Goal: Navigation & Orientation: Find specific page/section

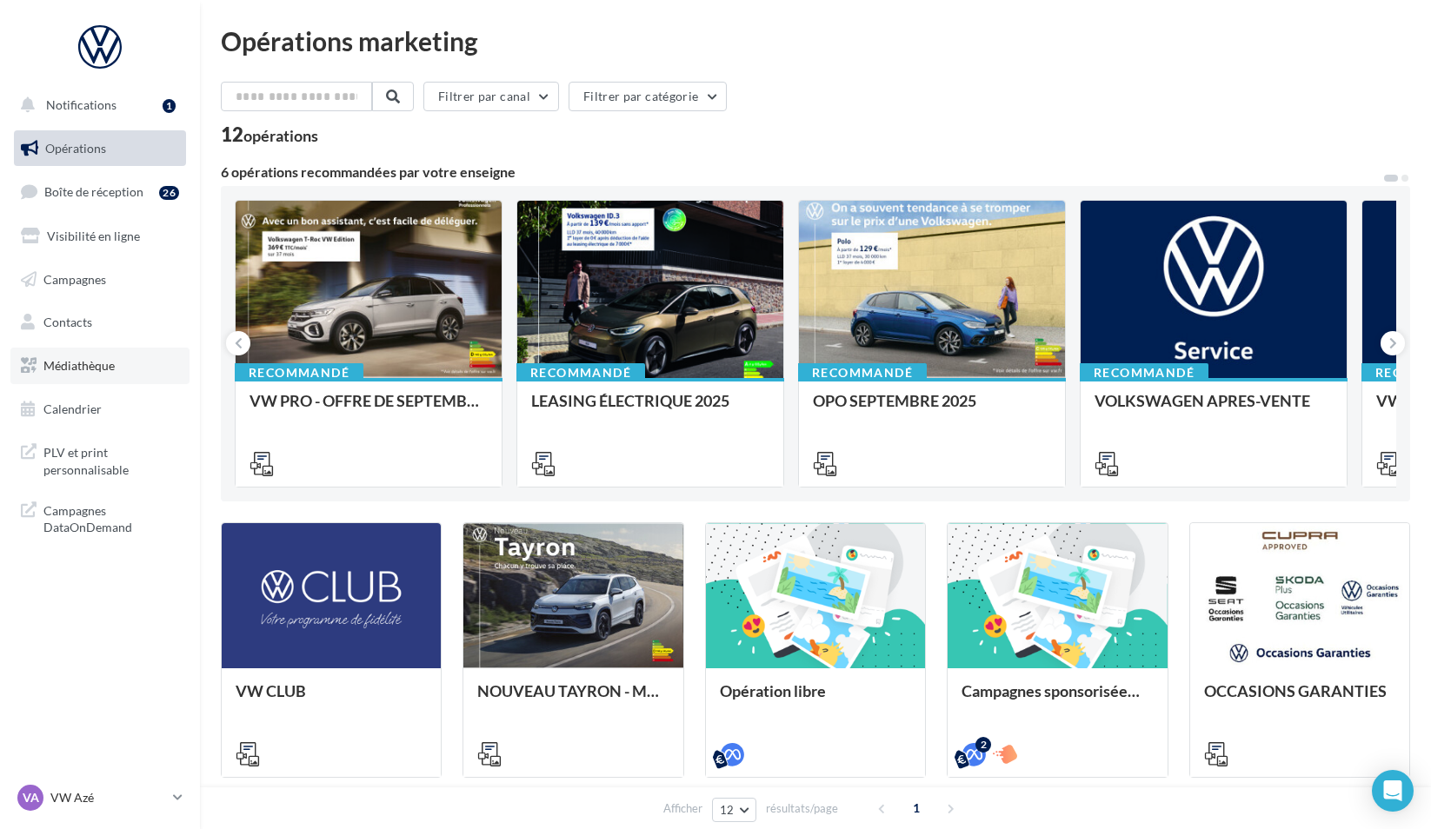
click at [116, 365] on link "Médiathèque" at bounding box center [99, 366] width 179 height 37
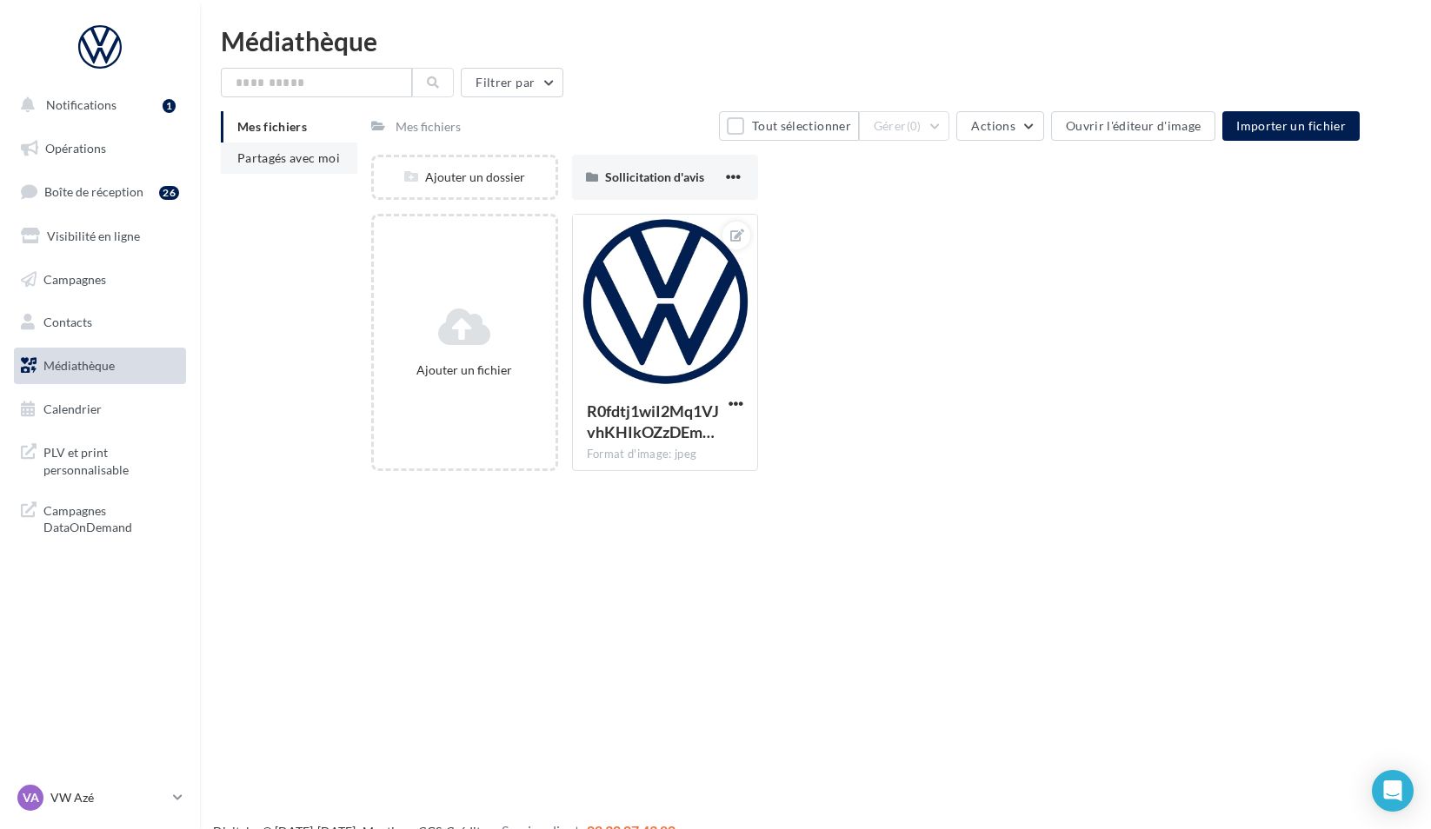
click at [324, 166] on li "Partagés avec moi" at bounding box center [289, 158] width 137 height 31
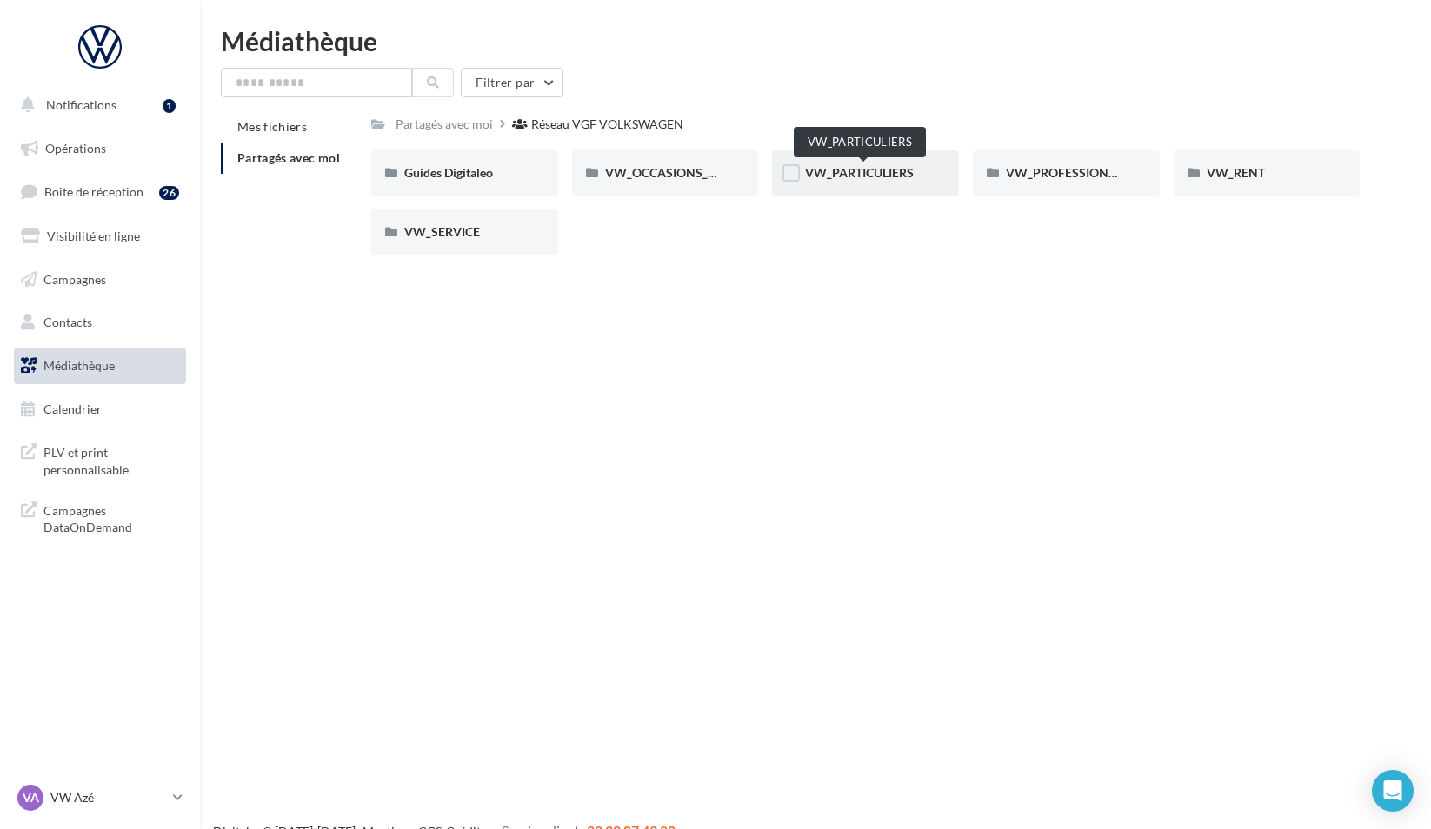
click at [862, 178] on span "VW_PARTICULIERS" at bounding box center [859, 172] width 109 height 15
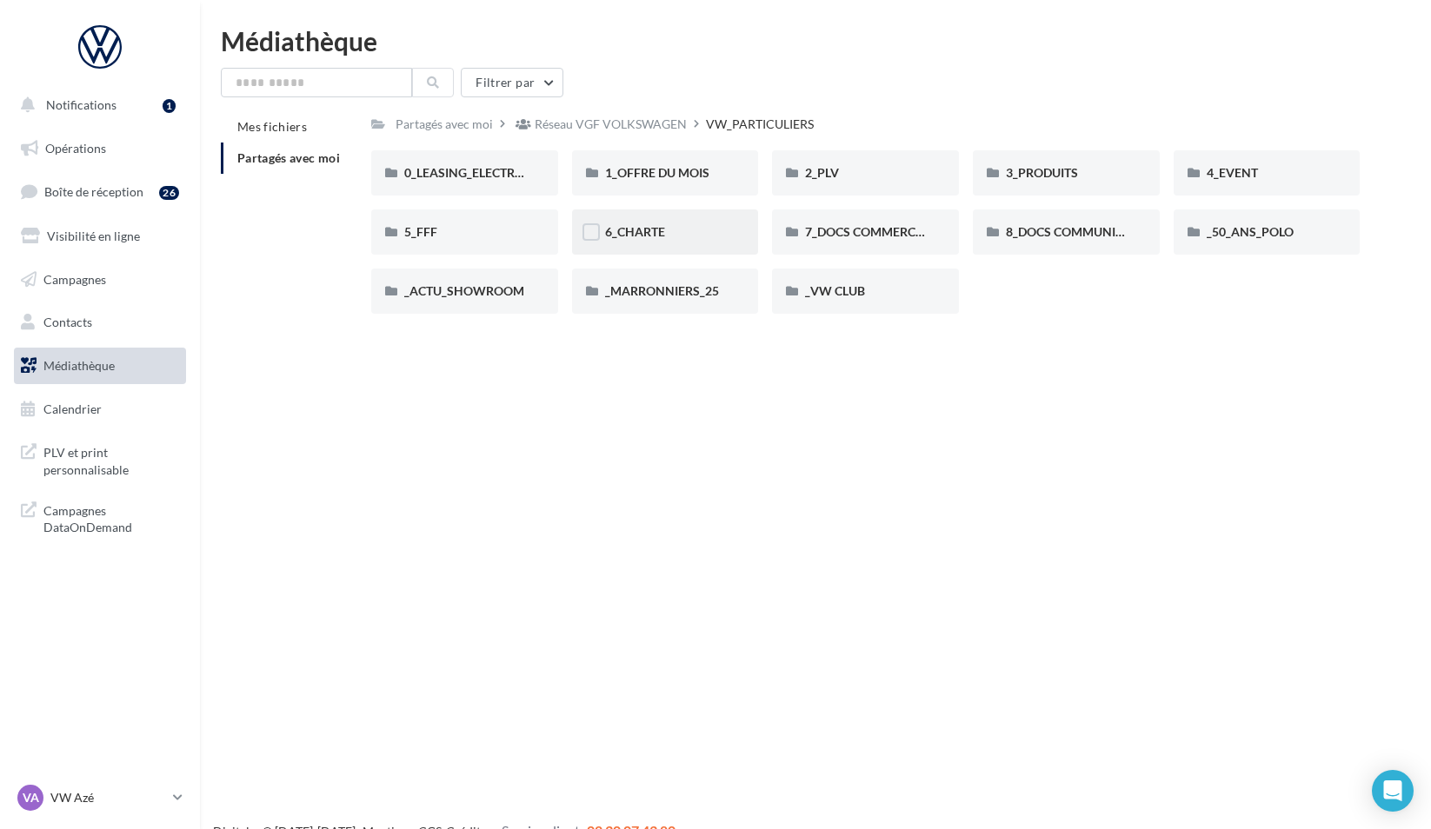
click at [711, 226] on div "6_CHARTE" at bounding box center [665, 231] width 121 height 17
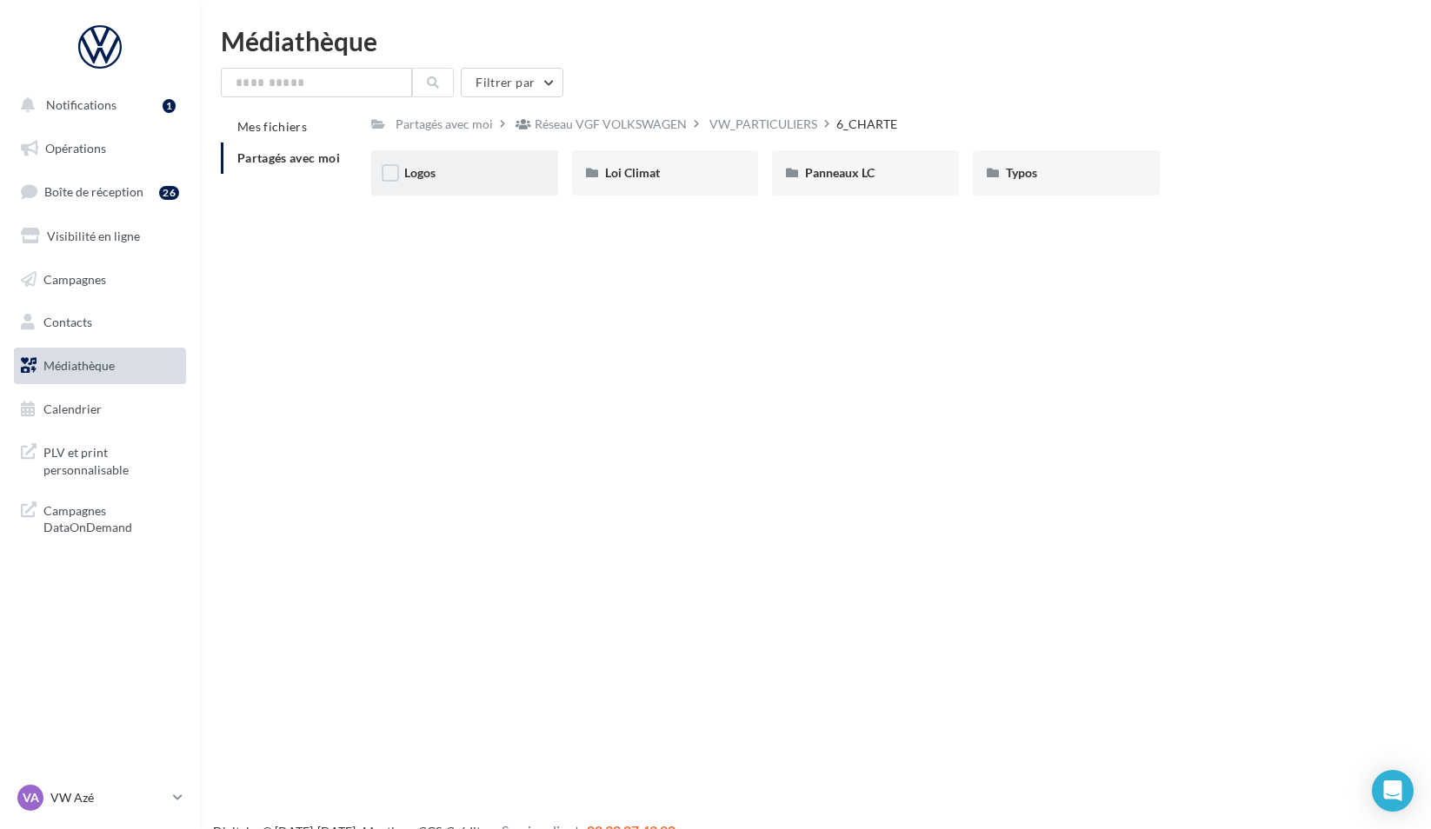
click at [469, 172] on div "Logos" at bounding box center [464, 172] width 121 height 17
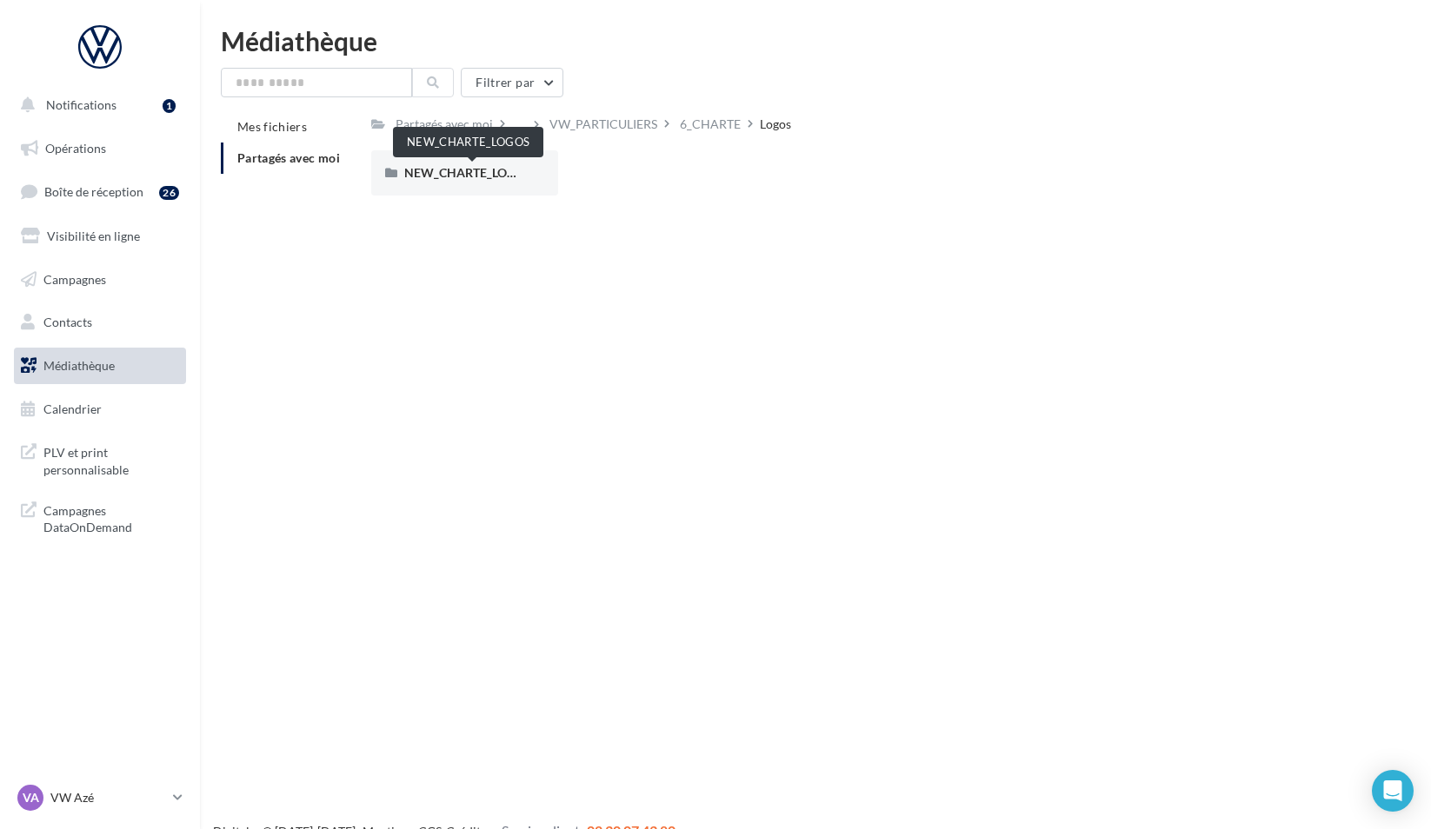
click at [469, 172] on span "NEW_CHARTE_LOGOS" at bounding box center [468, 172] width 128 height 15
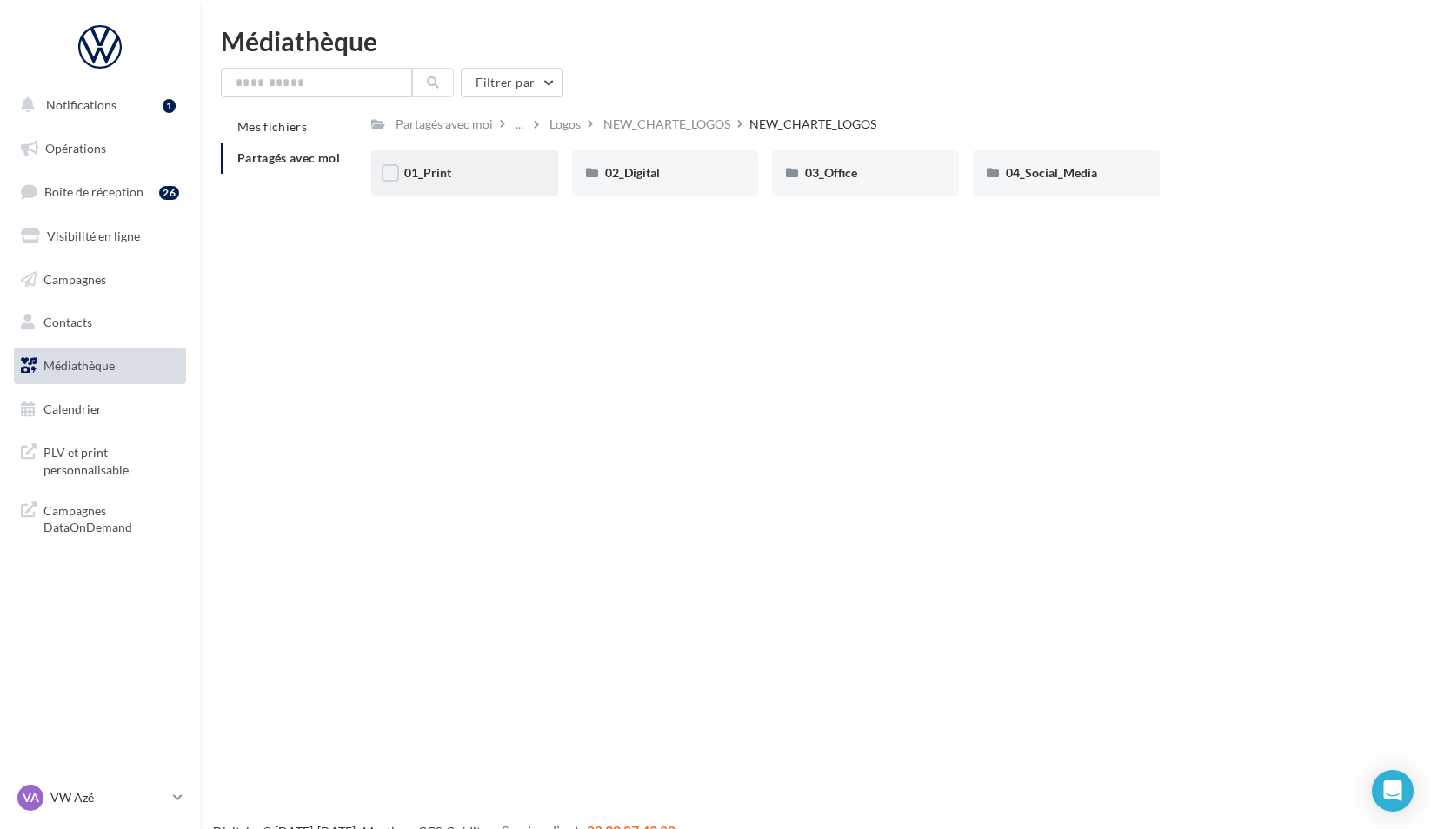
click at [494, 177] on div "01_Print" at bounding box center [464, 172] width 121 height 17
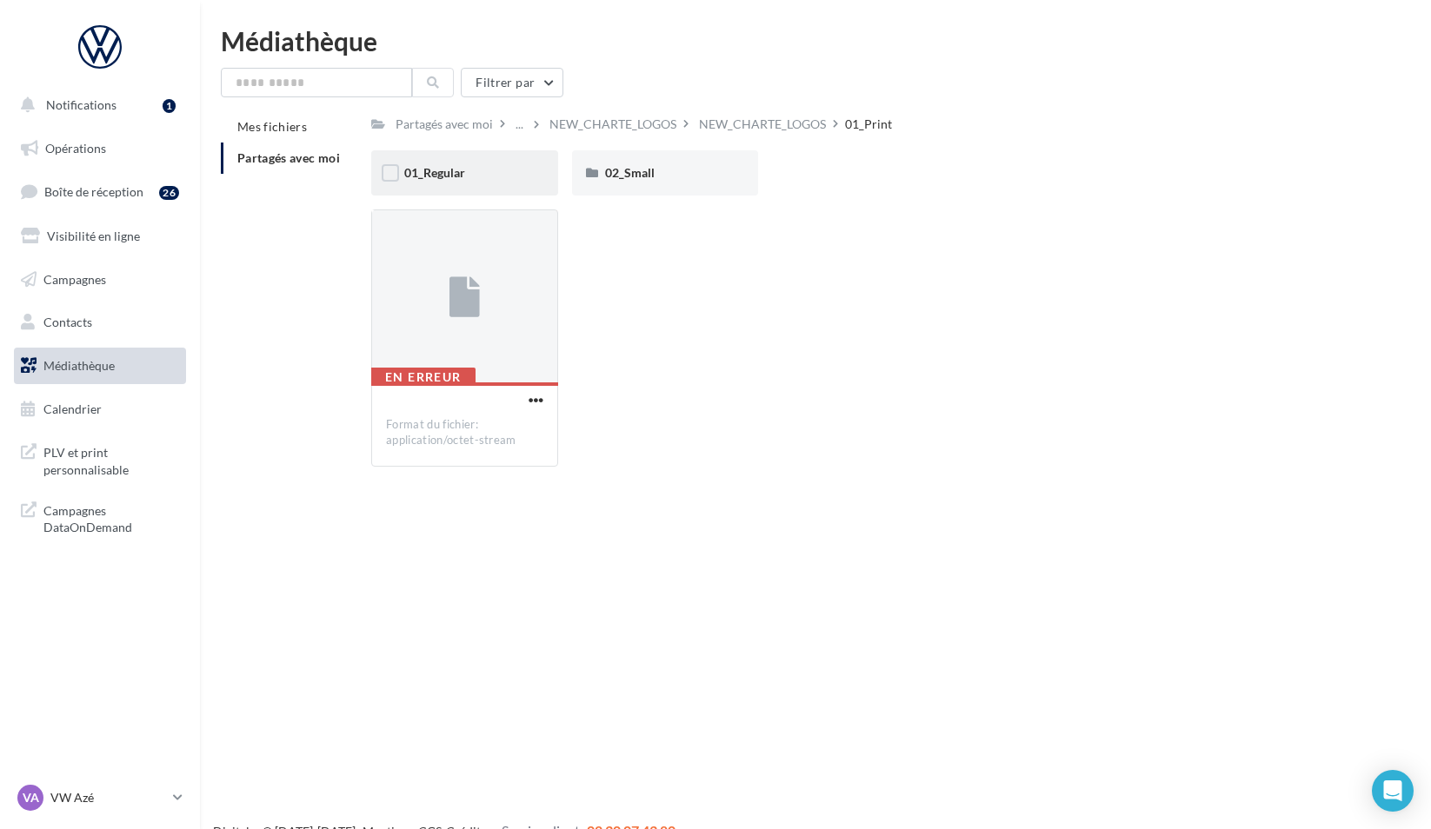
click at [510, 165] on div "01_Regular" at bounding box center [464, 172] width 121 height 17
click at [621, 130] on div "NEW_CHARTE_LOGOS" at bounding box center [613, 124] width 127 height 17
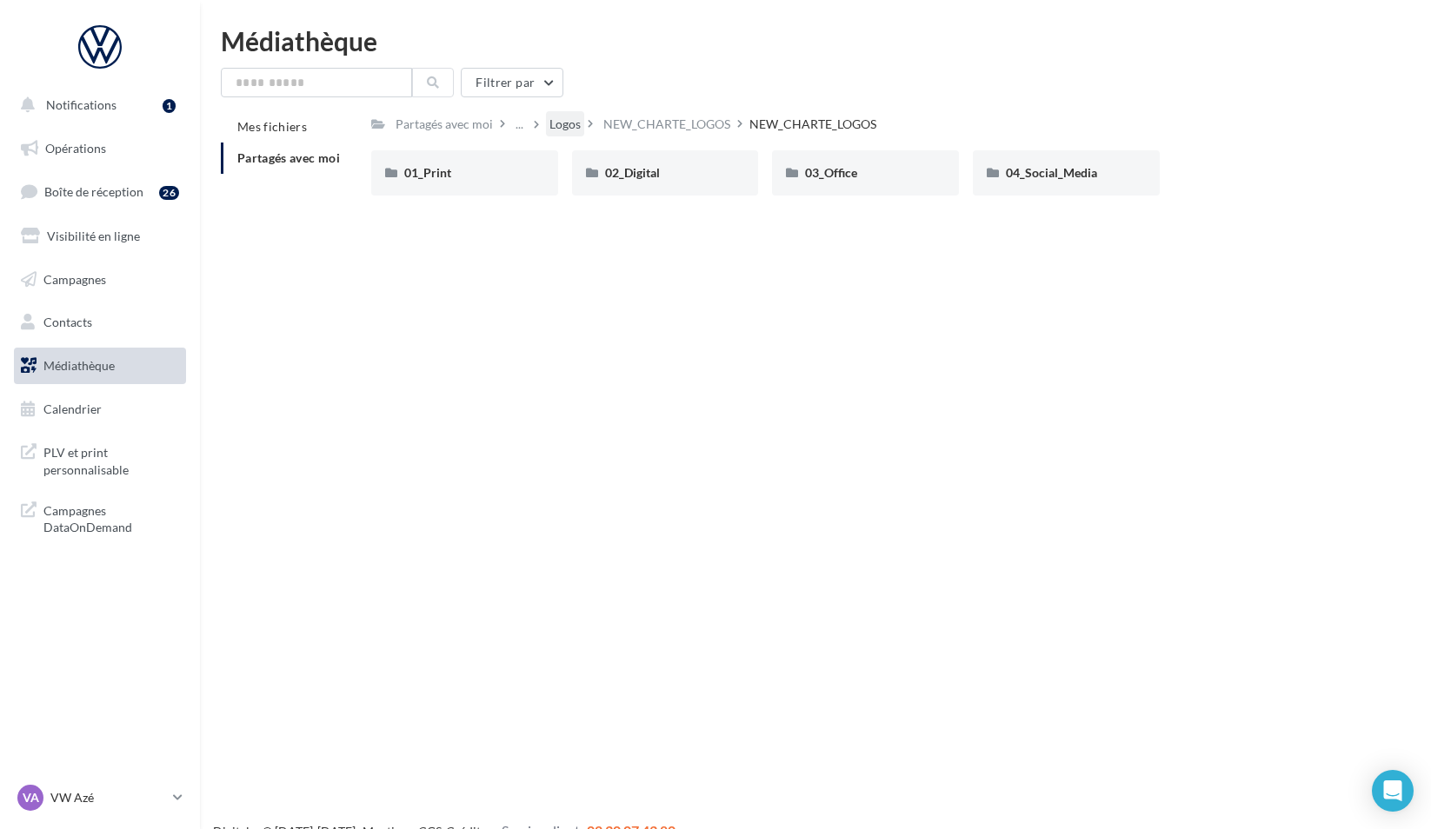
click at [581, 130] on div "Logos" at bounding box center [565, 124] width 31 height 17
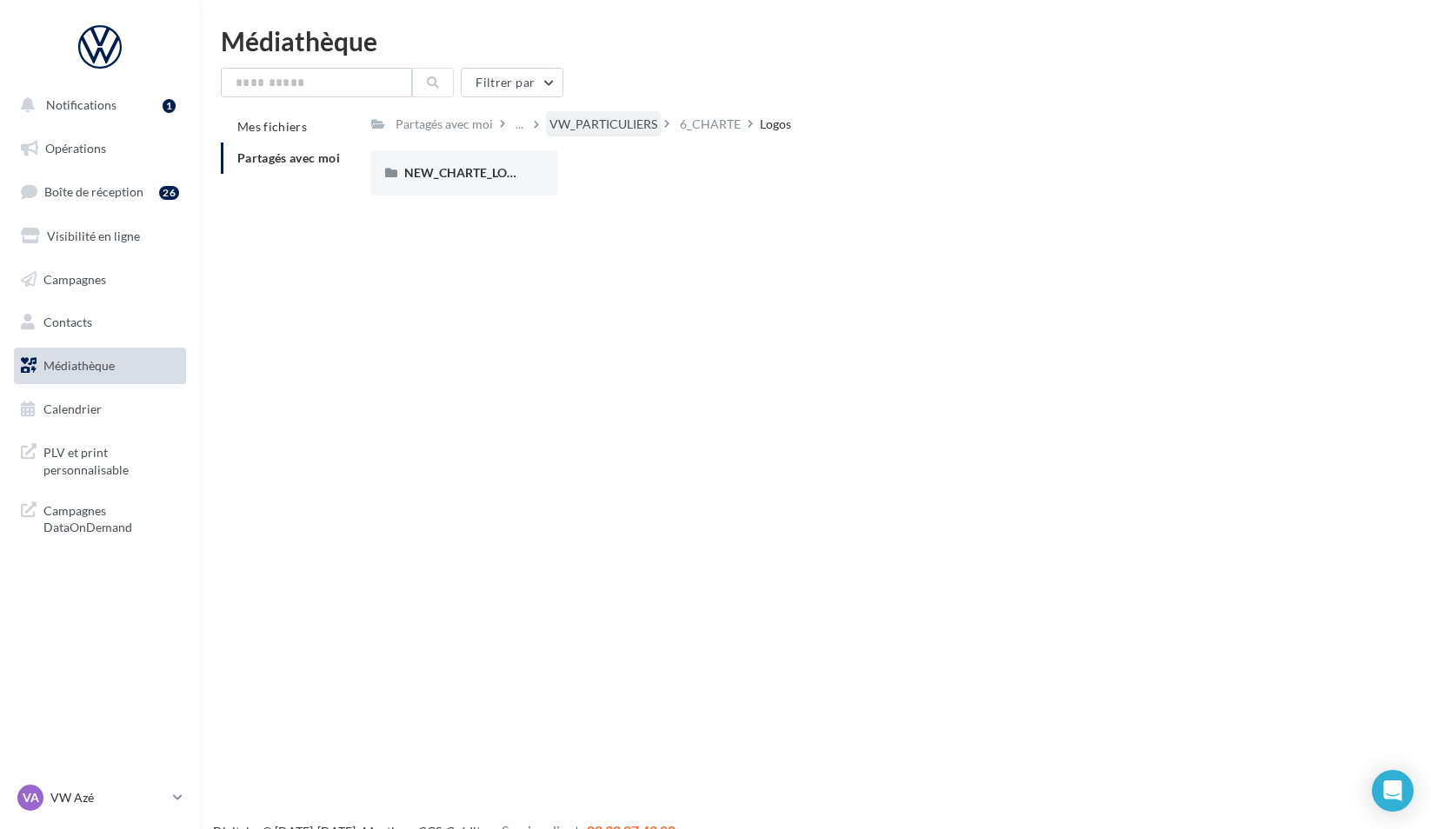
click at [611, 130] on div "VW_PARTICULIERS" at bounding box center [604, 124] width 108 height 17
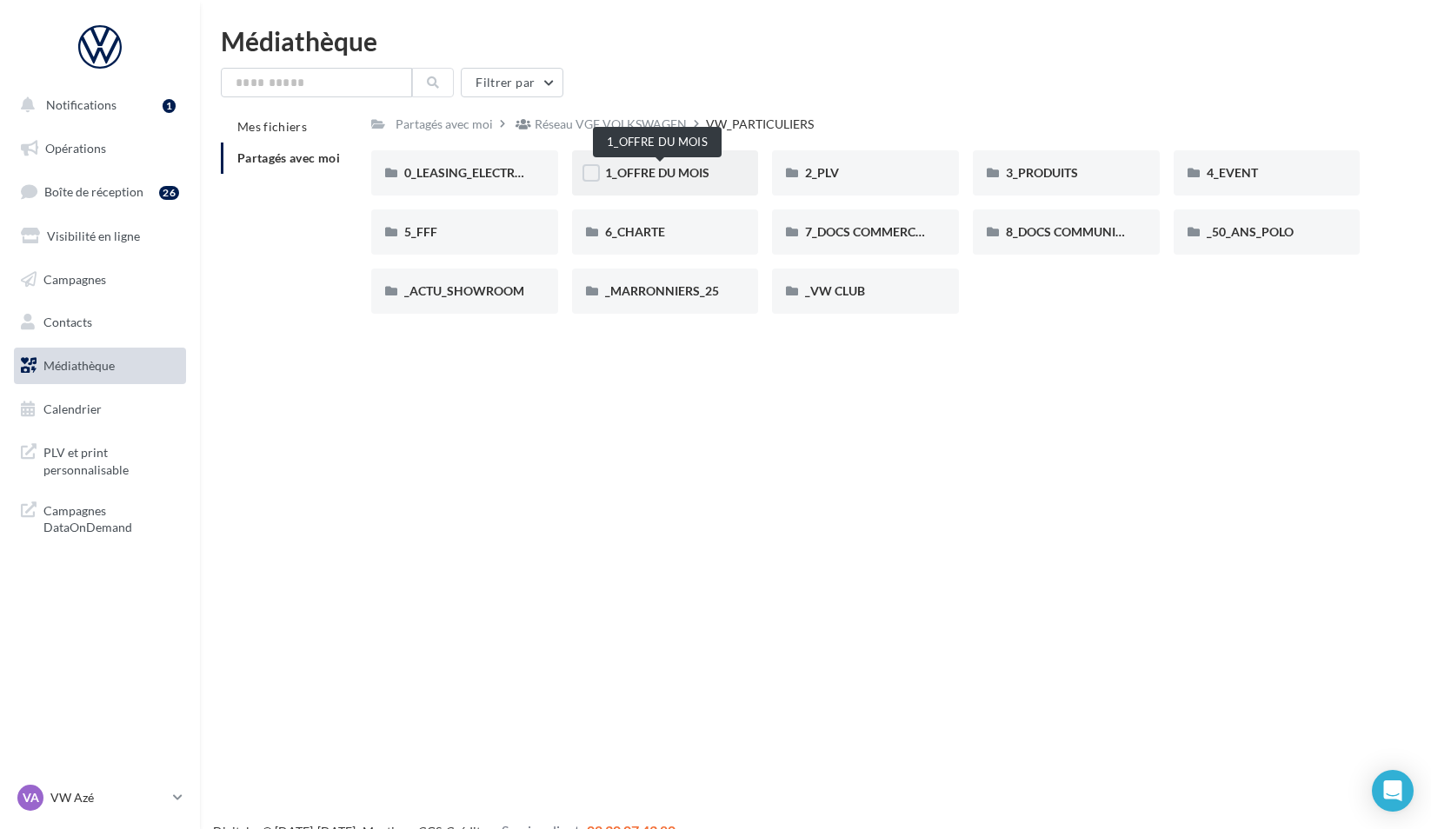
click at [688, 179] on span "1_OFFRE DU MOIS" at bounding box center [657, 172] width 104 height 15
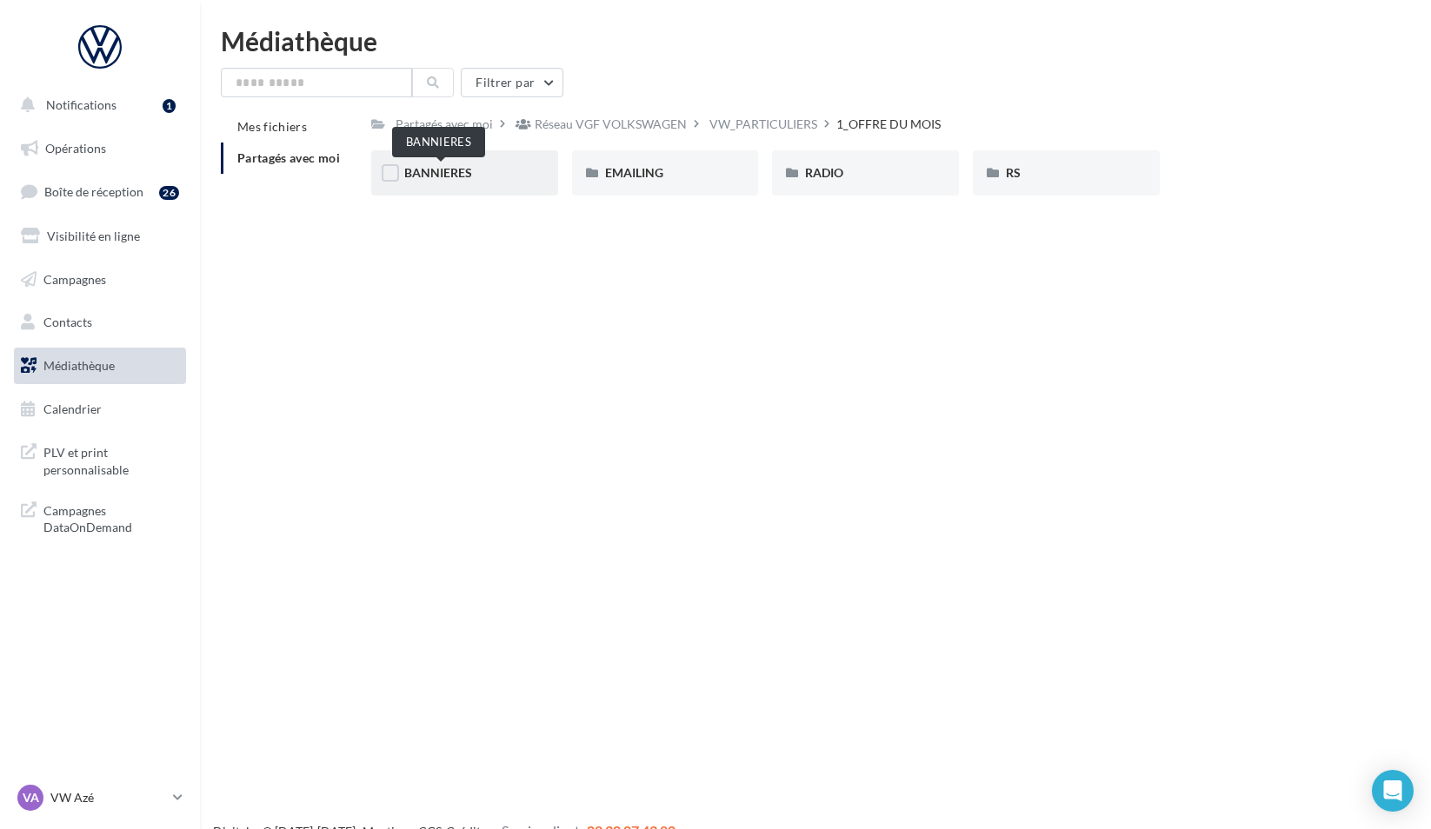
click at [472, 169] on span "BANNIERES" at bounding box center [438, 172] width 68 height 15
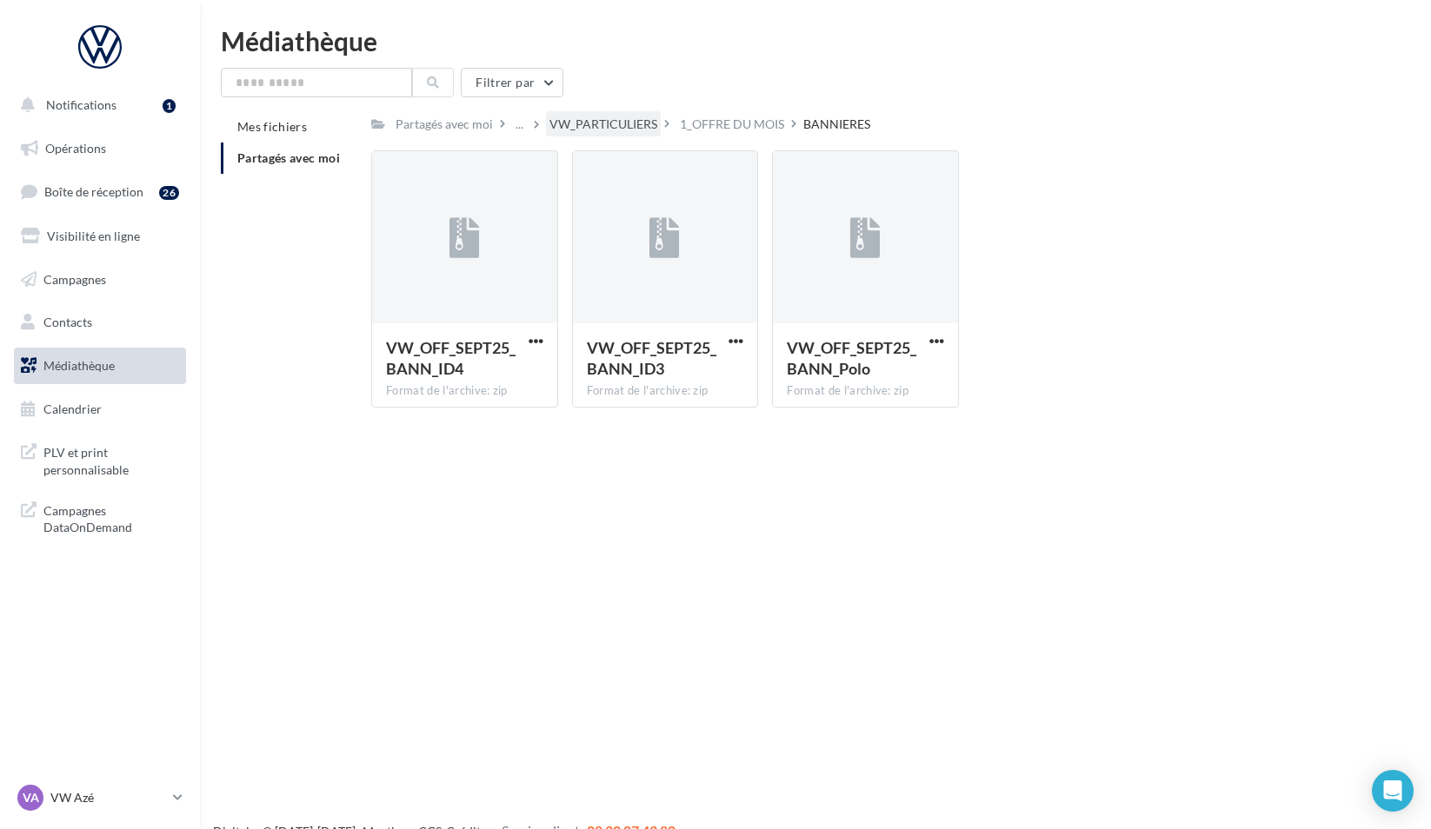
click at [657, 119] on div "VW_PARTICULIERS" at bounding box center [604, 124] width 108 height 17
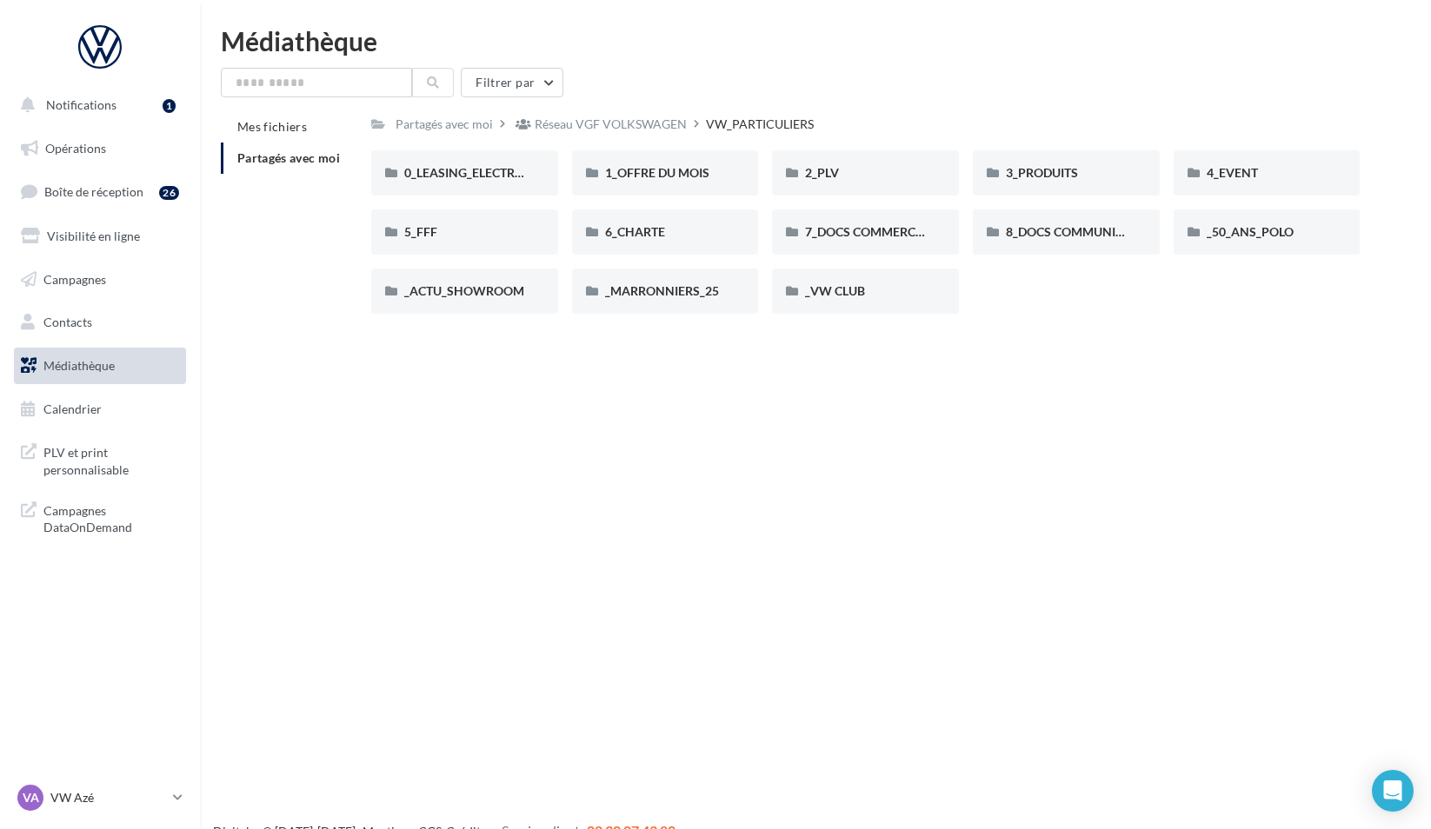
click at [953, 518] on div "Notifications 1 Opérations Boîte de réception 26 Visibilité en ligne Campagnes …" at bounding box center [715, 442] width 1431 height 829
click at [1243, 170] on span "4_EVENT" at bounding box center [1232, 172] width 51 height 15
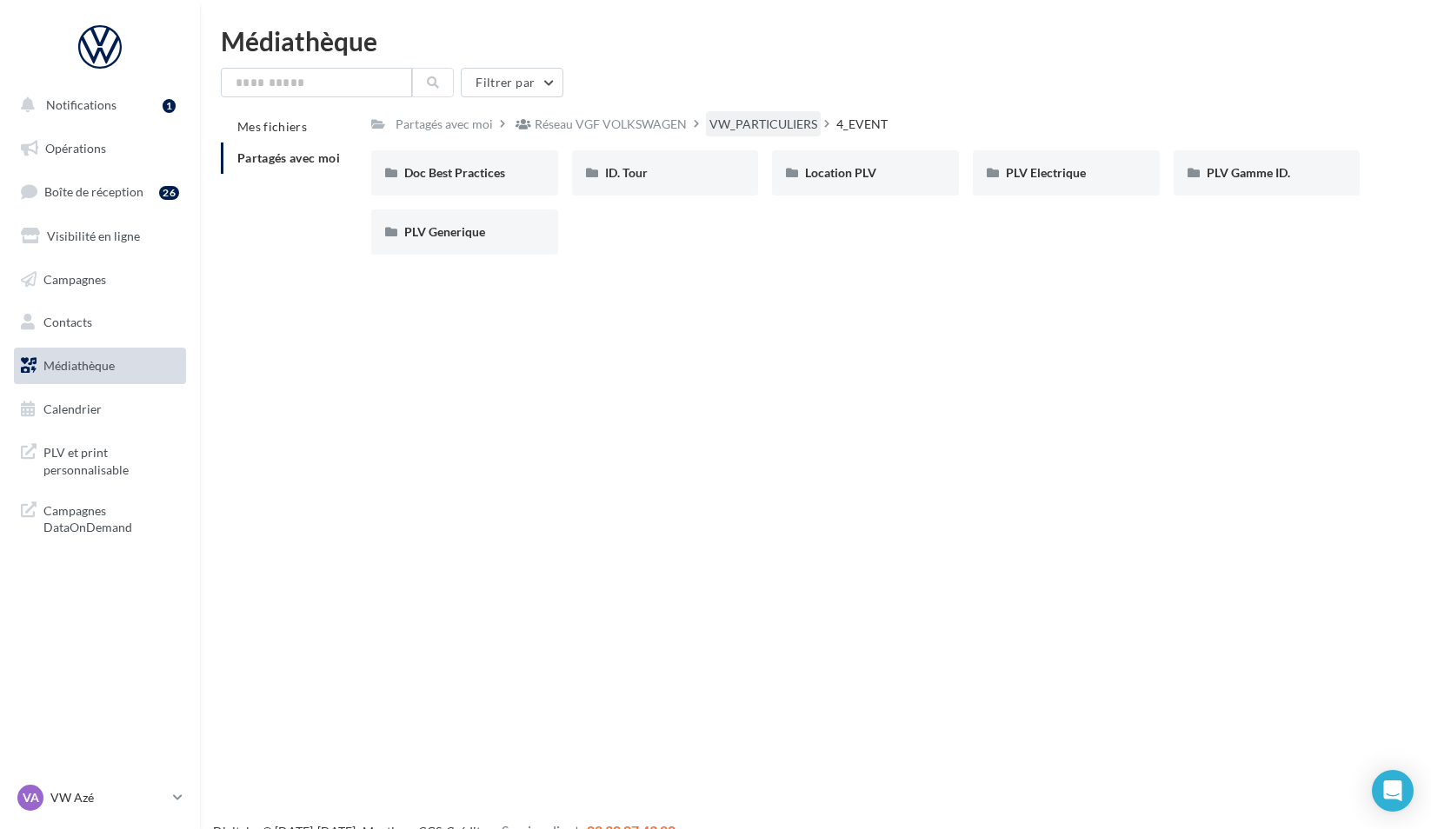
click at [776, 128] on div "VW_PARTICULIERS" at bounding box center [763, 124] width 108 height 17
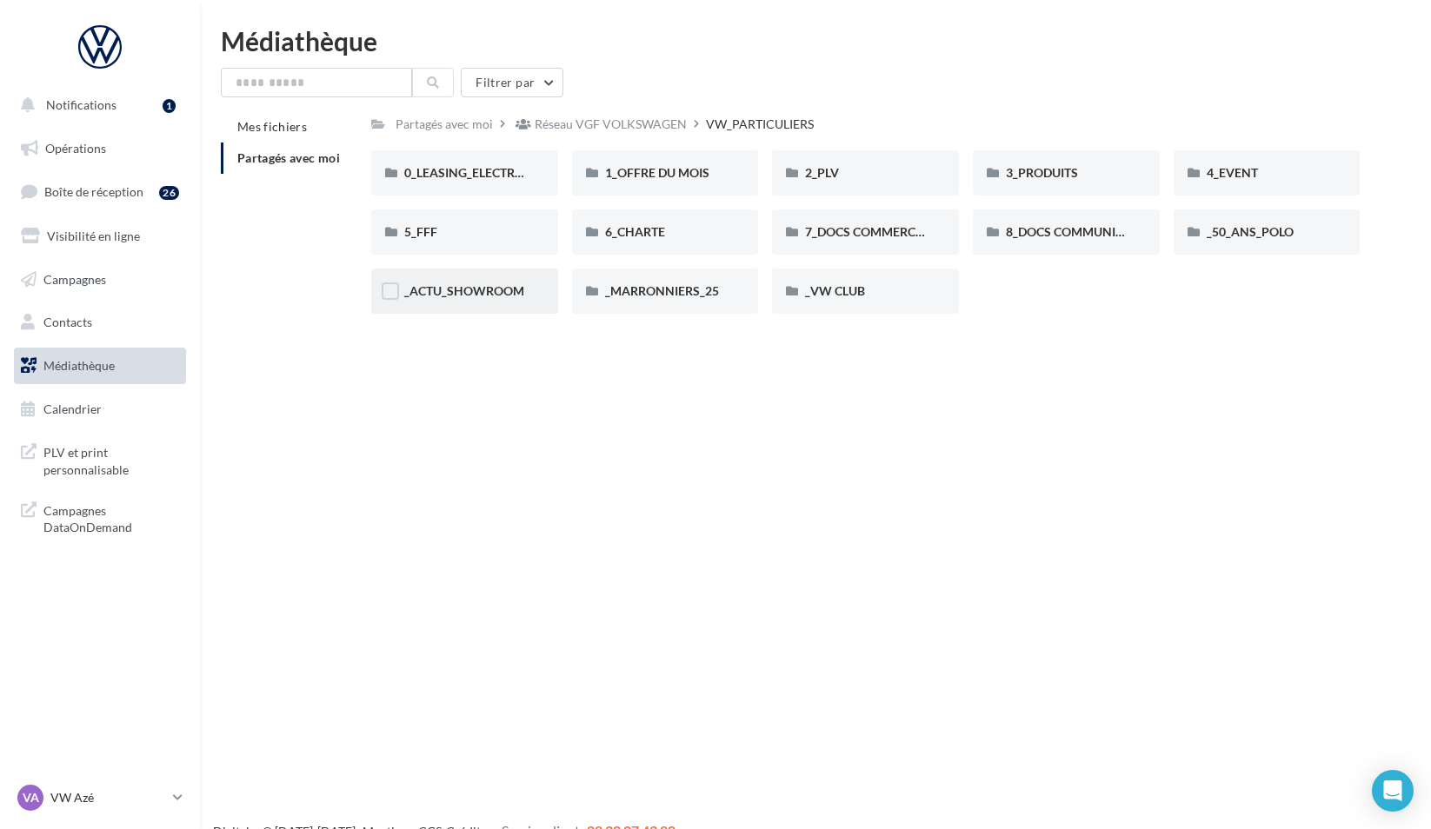
click at [531, 296] on div "_ACTU_SHOWROOM" at bounding box center [464, 291] width 187 height 45
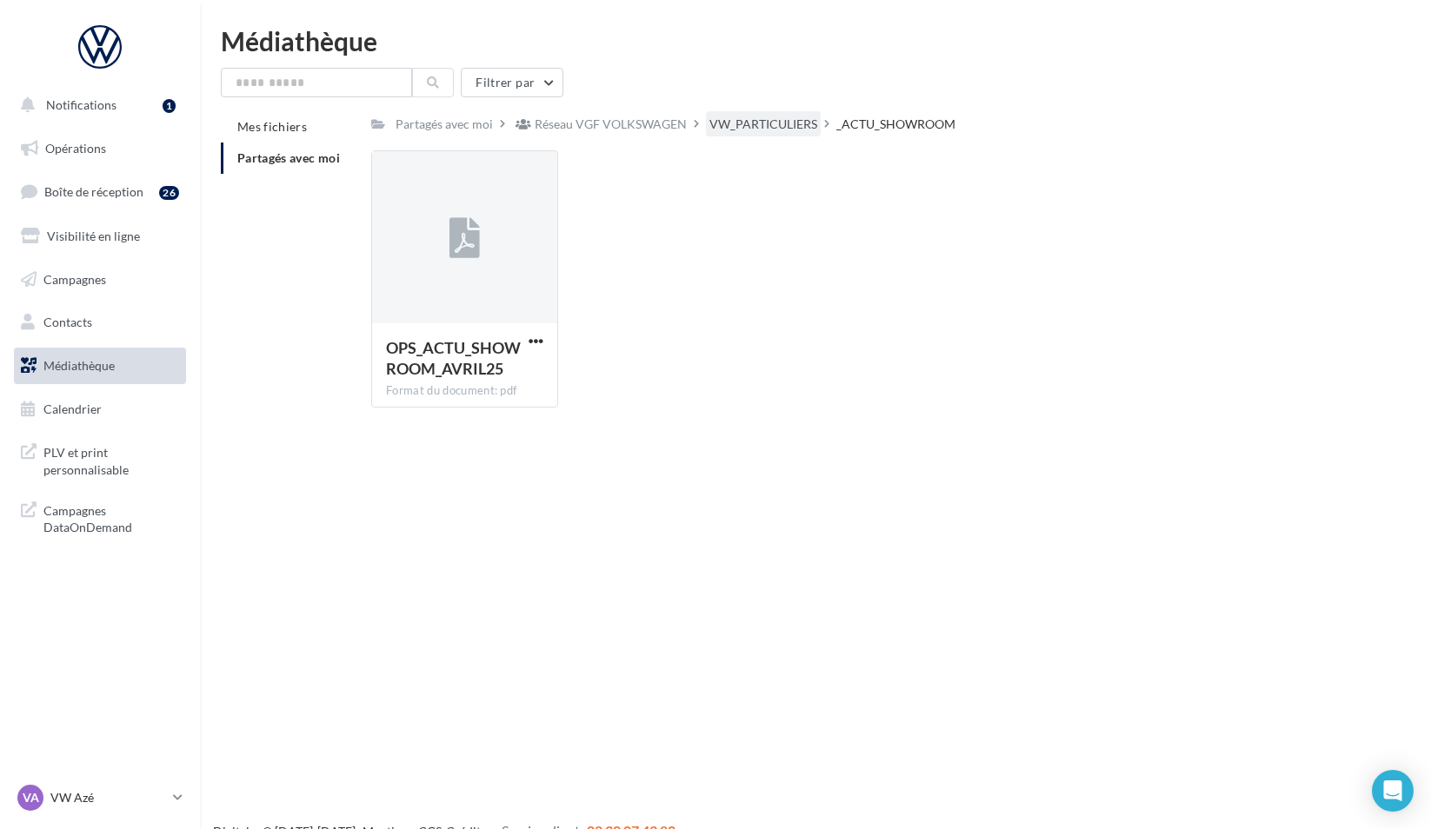
click at [772, 118] on div "VW_PARTICULIERS" at bounding box center [763, 124] width 108 height 17
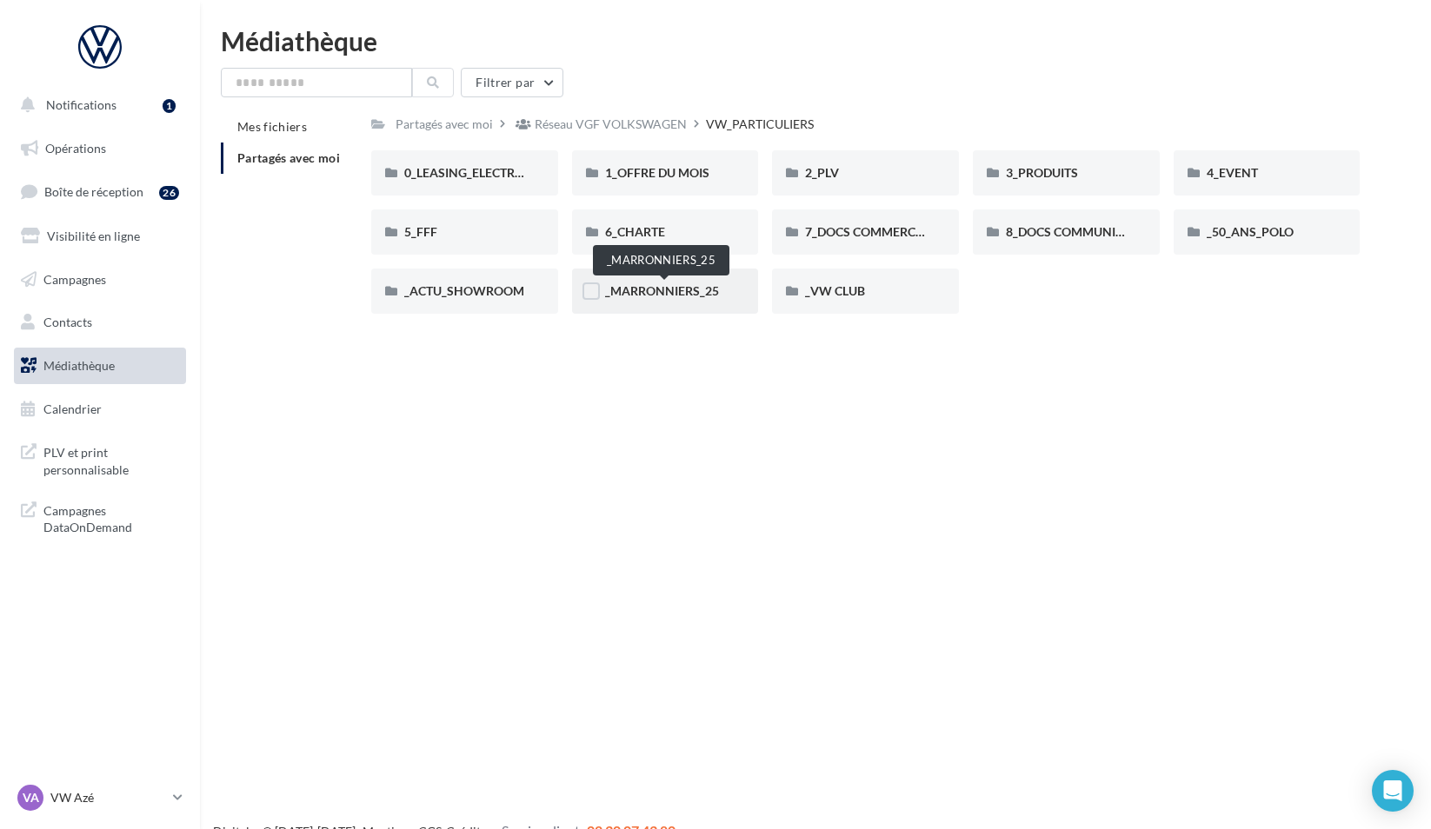
click at [715, 287] on span "_MARRONNIERS_25" at bounding box center [662, 290] width 114 height 15
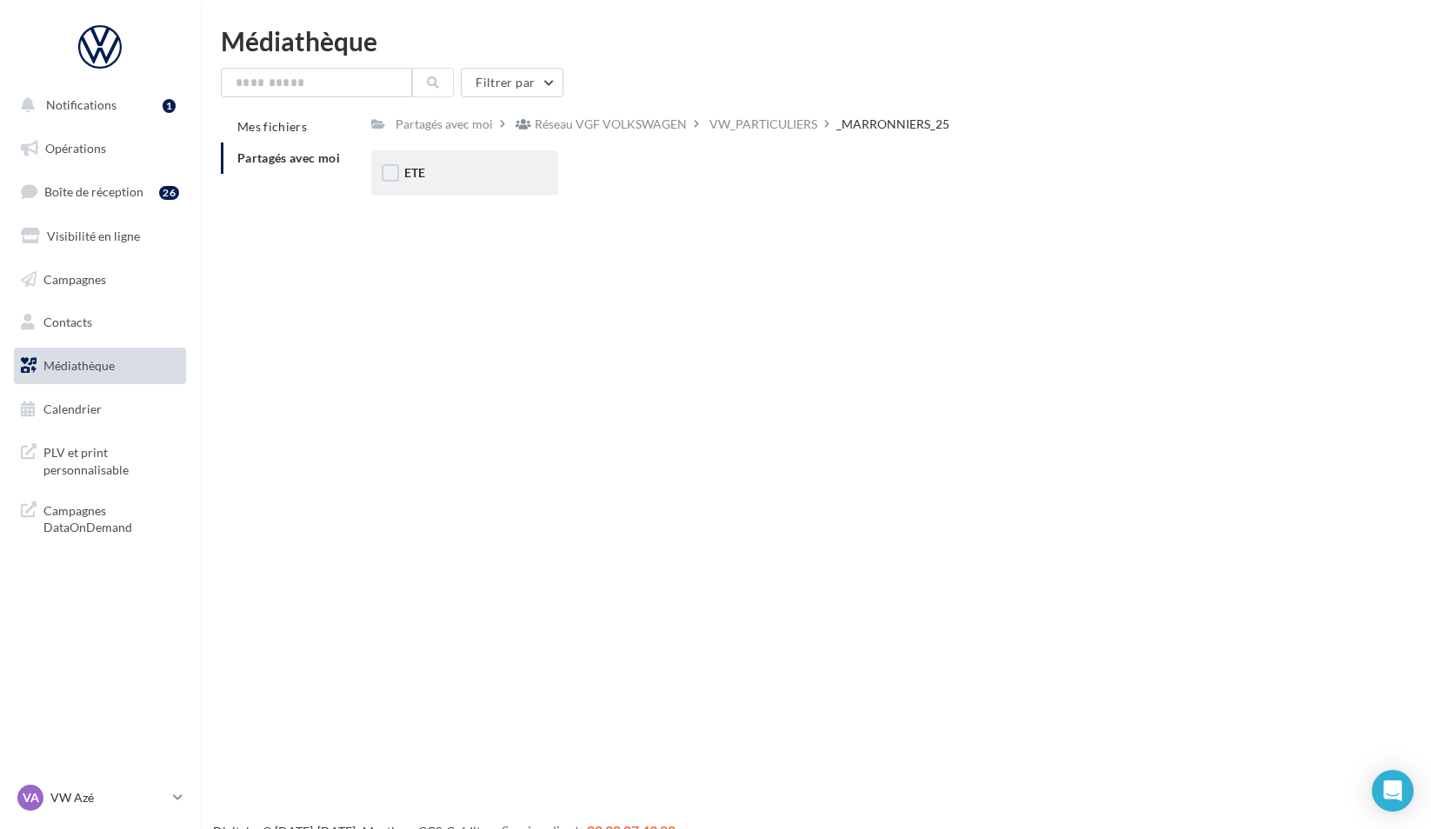
click at [461, 184] on div "ETE" at bounding box center [464, 172] width 187 height 45
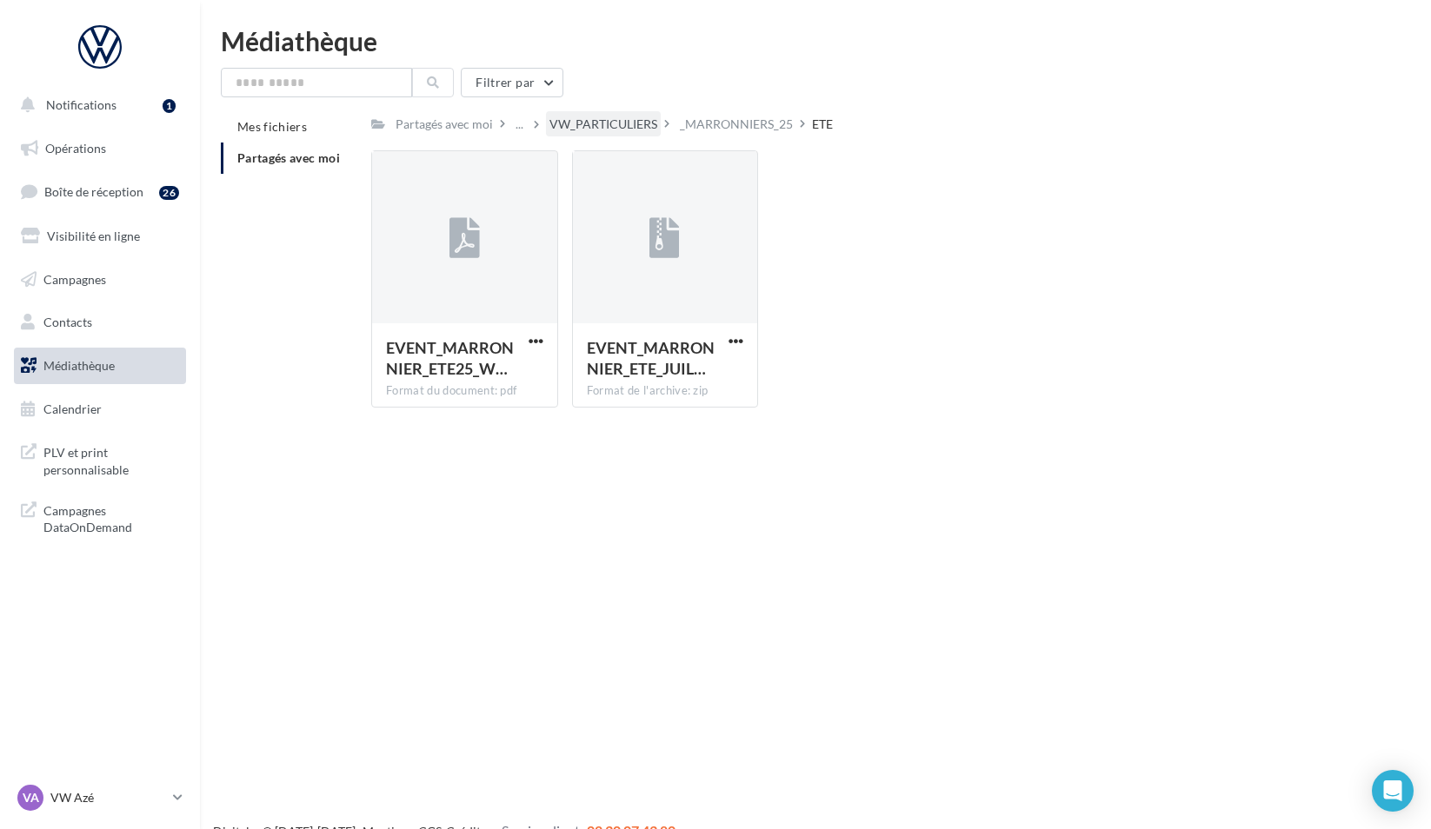
click at [643, 118] on div "VW_PARTICULIERS" at bounding box center [604, 124] width 108 height 17
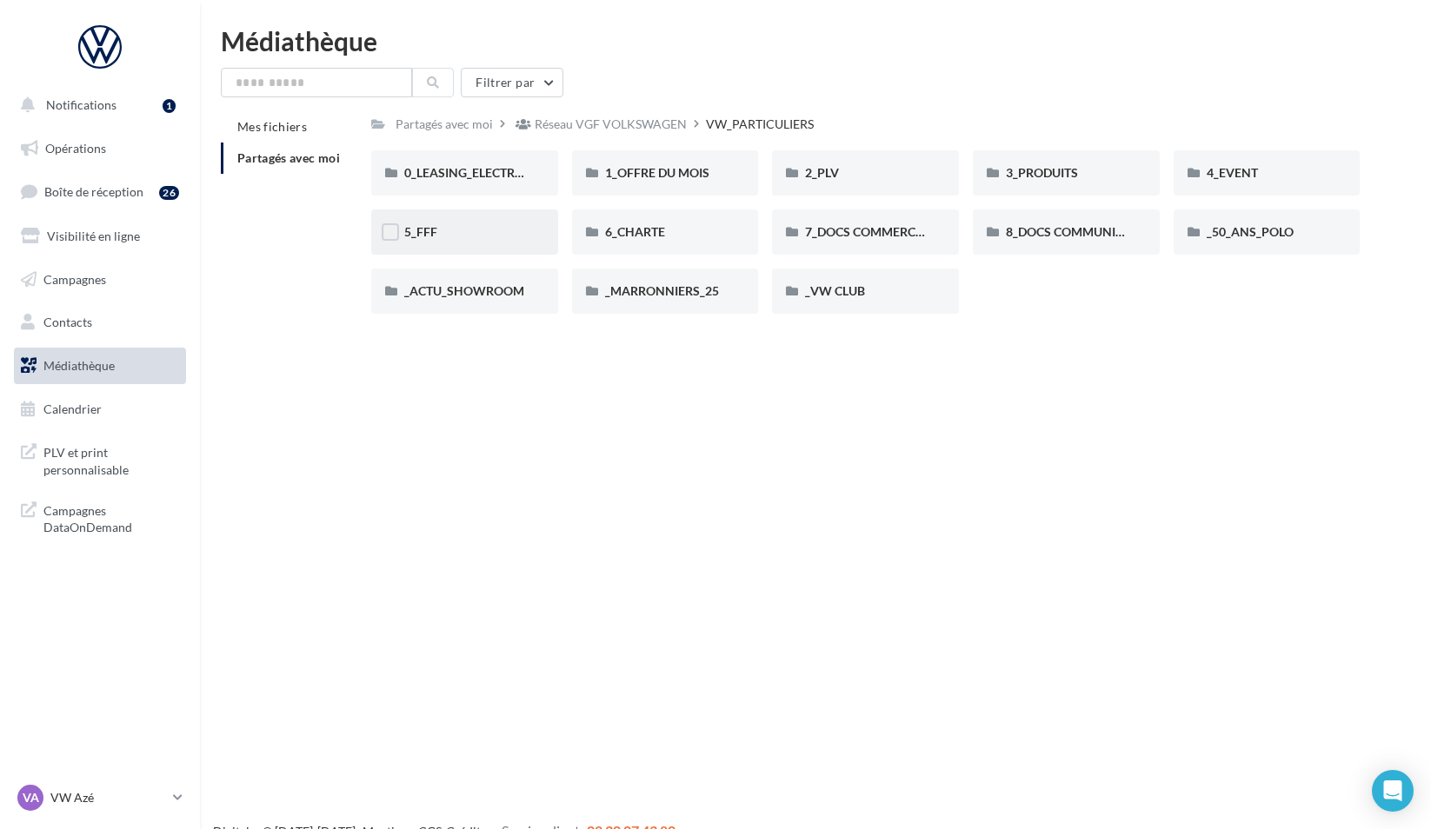
click at [490, 233] on div "5_FFF" at bounding box center [464, 231] width 121 height 17
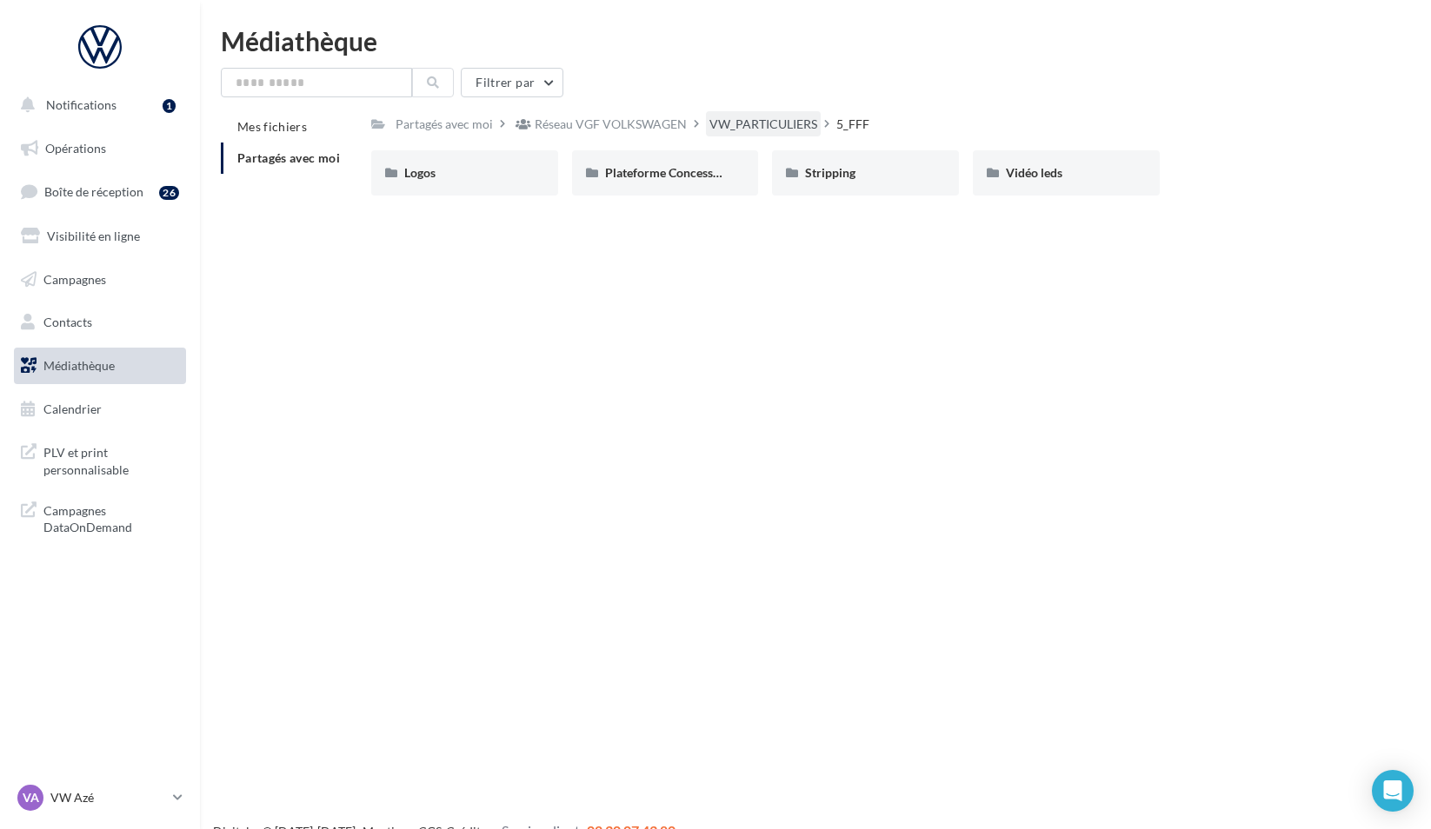
click at [749, 131] on div "VW_PARTICULIERS" at bounding box center [763, 124] width 108 height 17
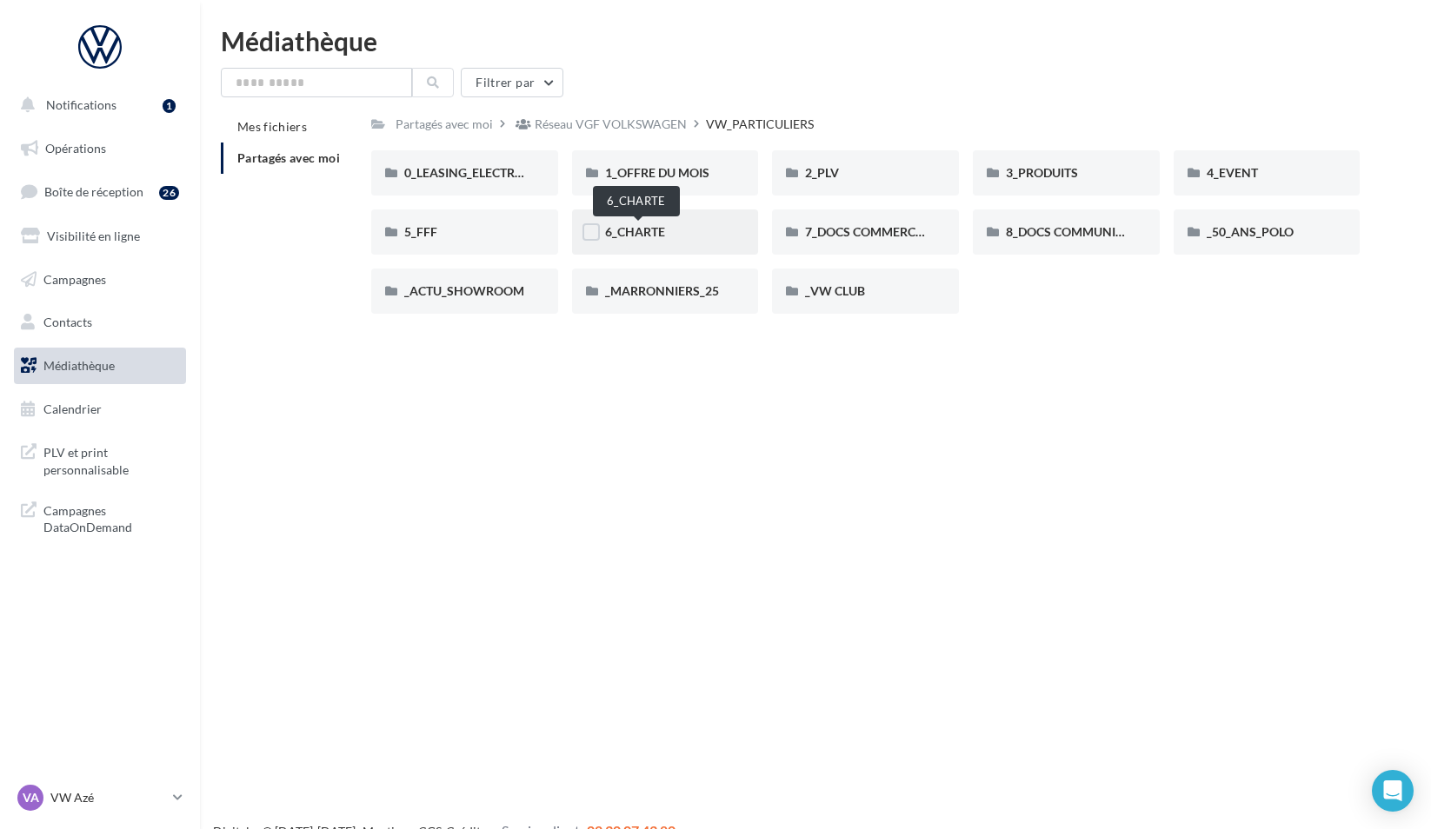
click at [656, 234] on span "6_CHARTE" at bounding box center [635, 231] width 60 height 15
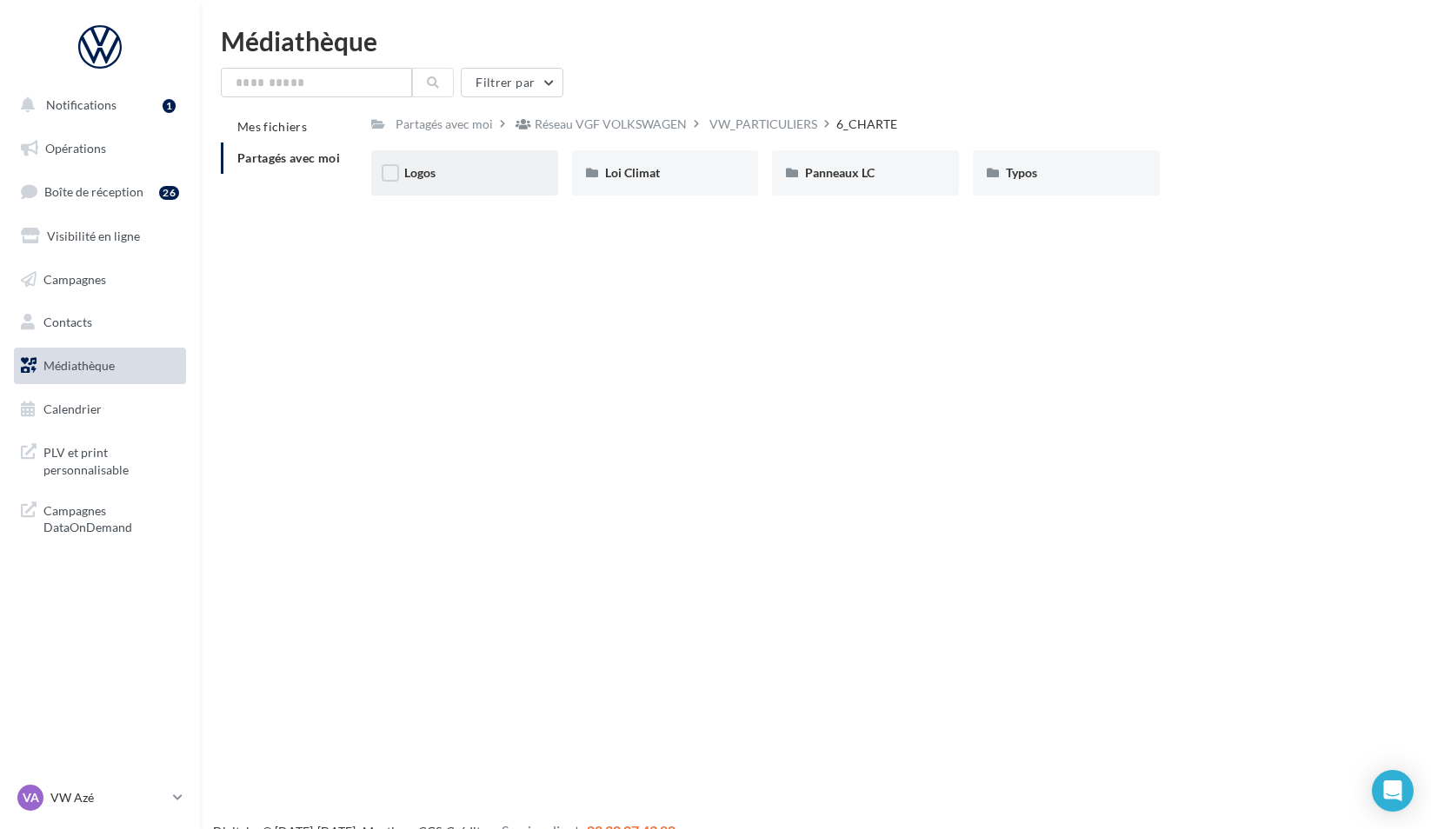
click at [458, 177] on div "Logos" at bounding box center [464, 172] width 121 height 17
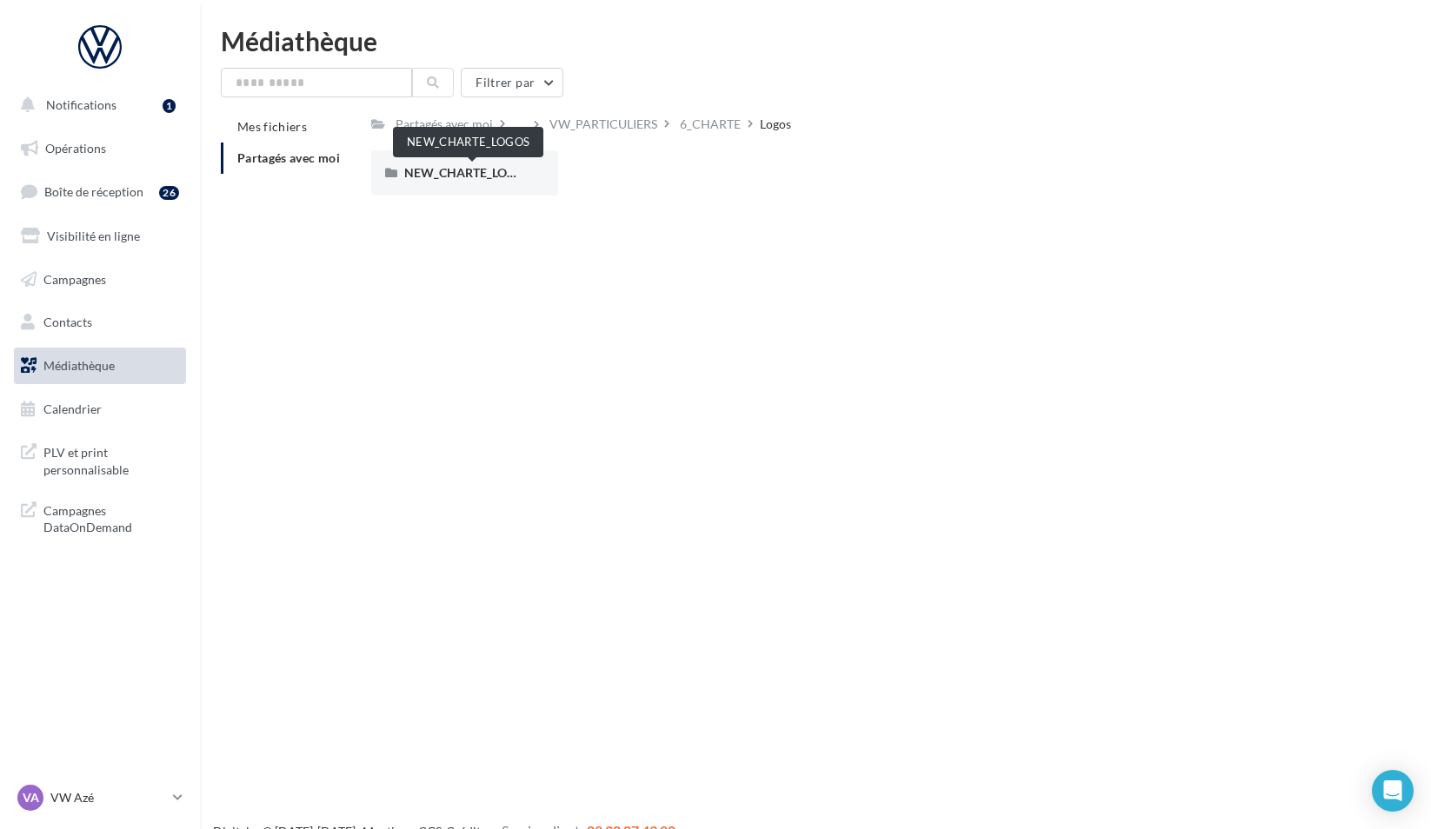
click at [458, 177] on span "NEW_CHARTE_LOGOS" at bounding box center [468, 172] width 128 height 15
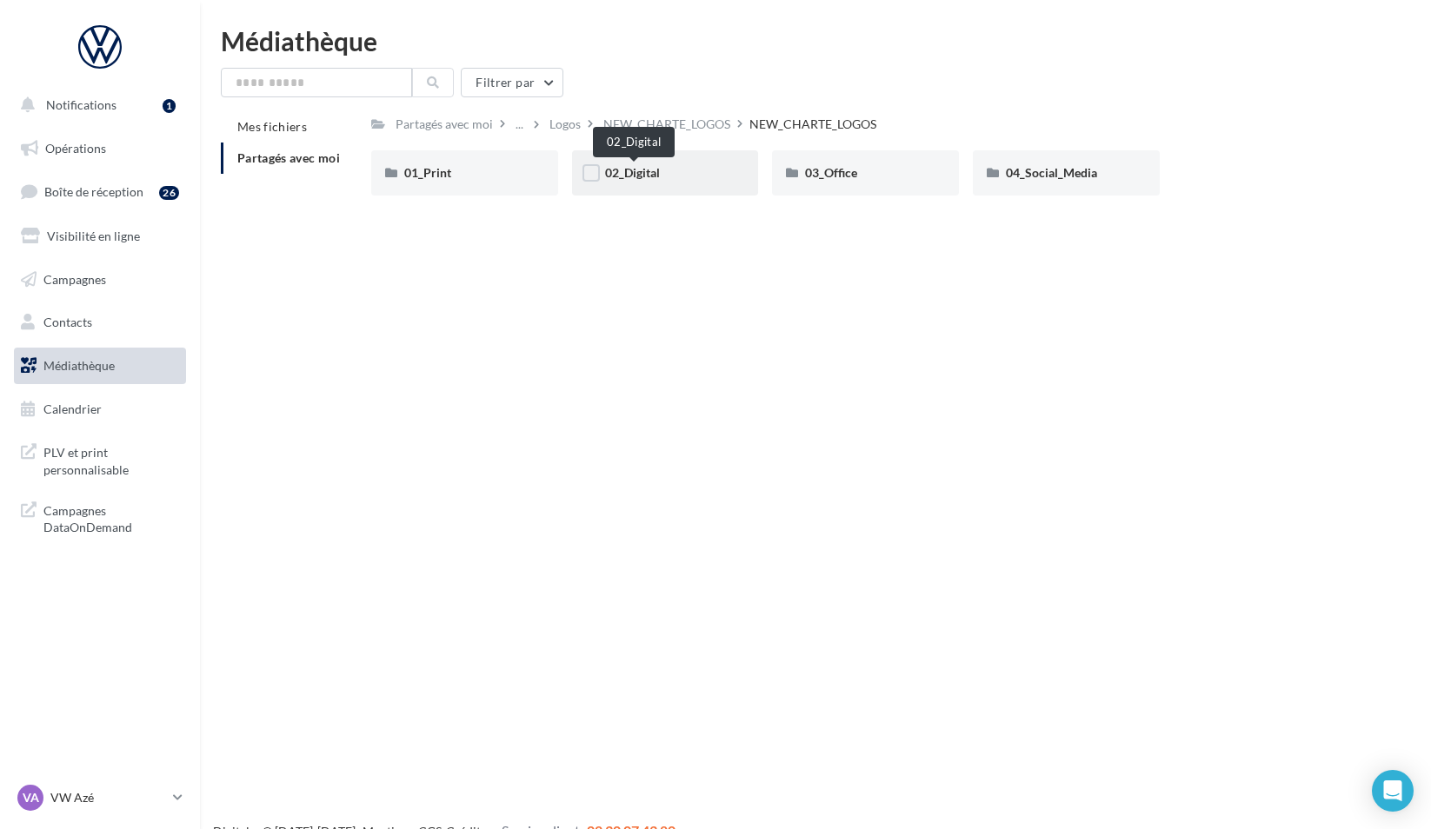
click at [632, 173] on span "02_Digital" at bounding box center [632, 172] width 55 height 15
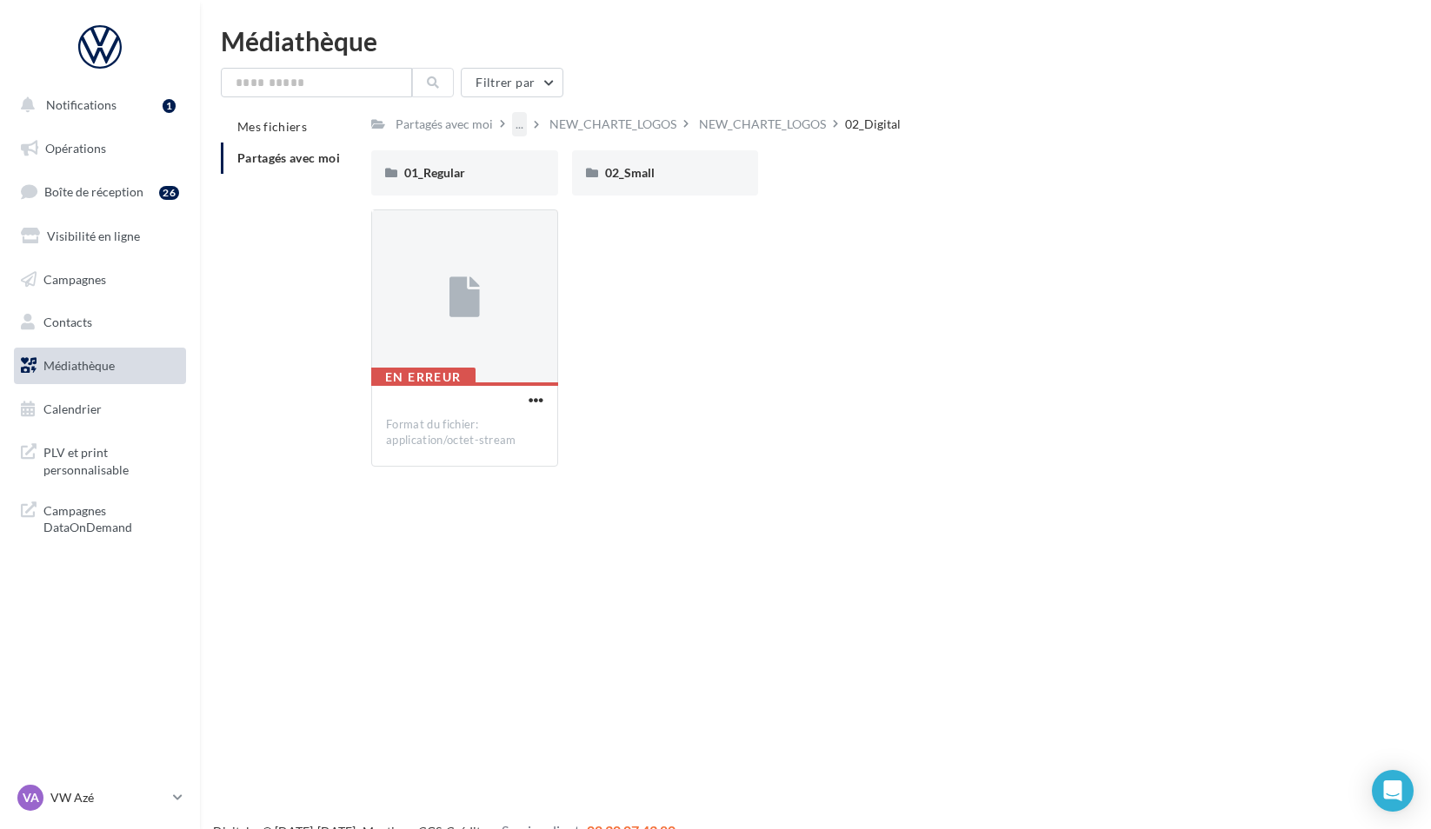
click at [523, 123] on div "..." at bounding box center [519, 124] width 15 height 24
click at [568, 125] on div "NEW_CHARTE_LOGOS" at bounding box center [613, 124] width 127 height 17
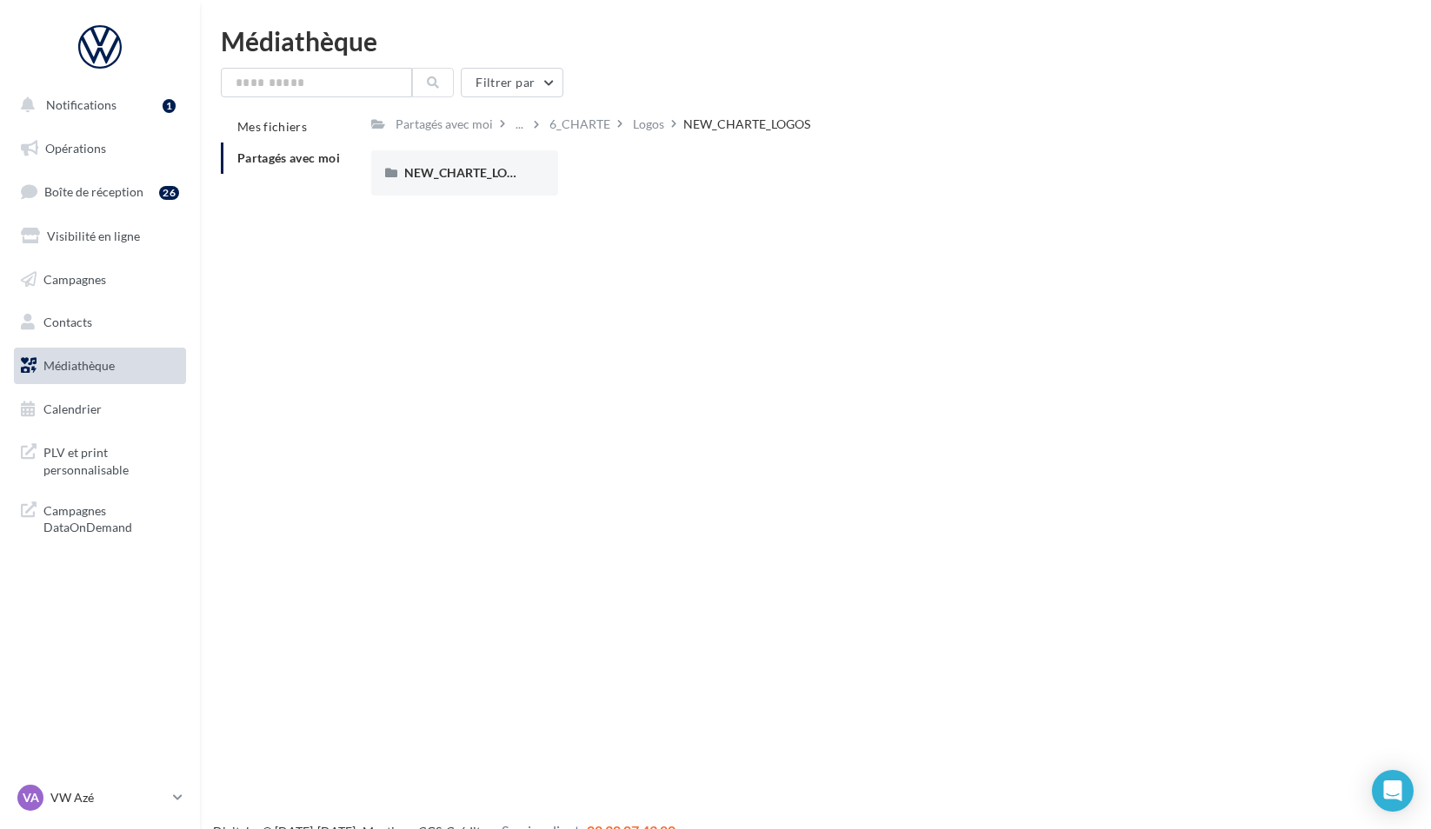
click at [1028, 442] on div "Notifications 1 Opérations Boîte de réception 26 Visibilité en ligne Campagnes …" at bounding box center [715, 442] width 1431 height 829
